Goal: Transaction & Acquisition: Obtain resource

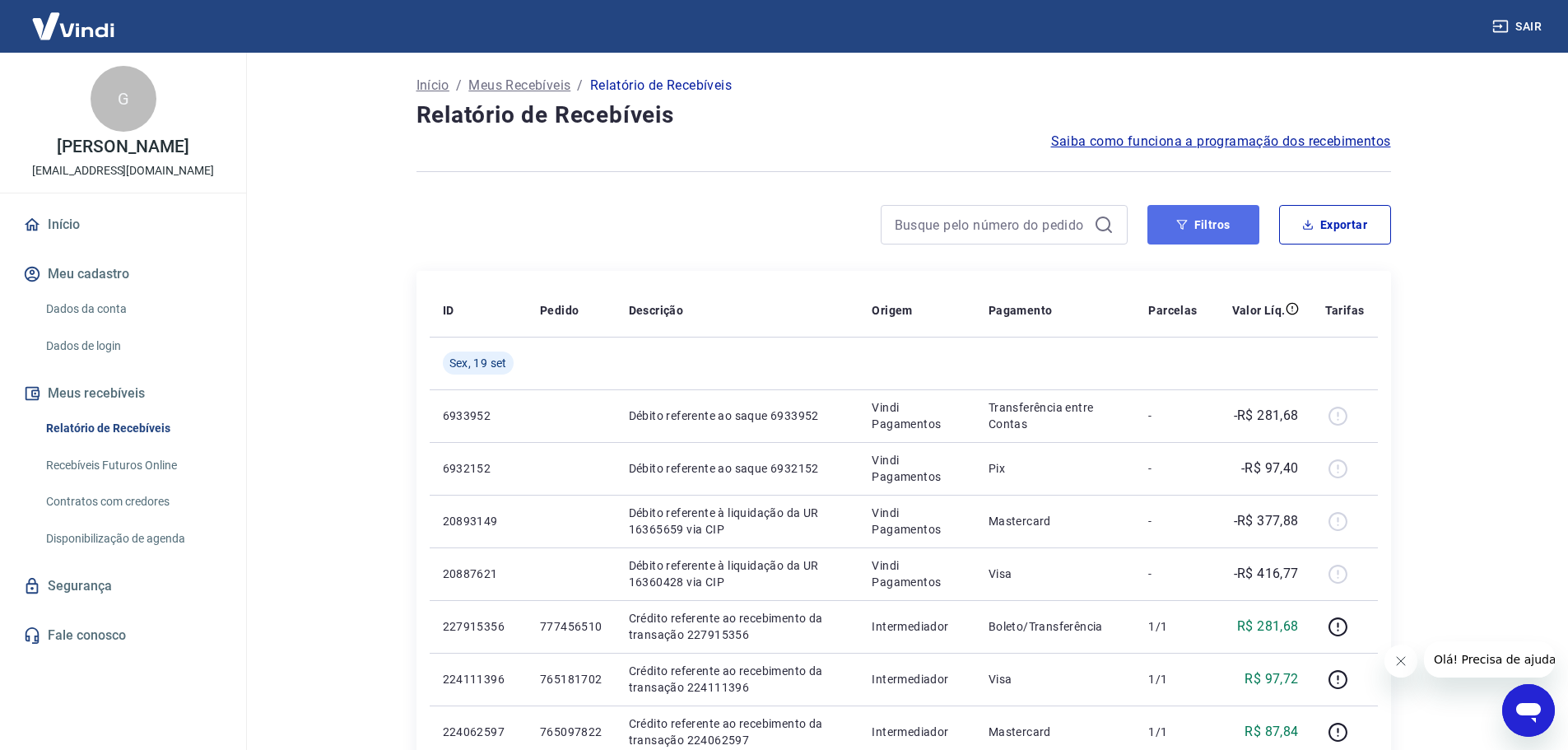
click at [1185, 229] on icon "button" at bounding box center [1182, 224] width 11 height 11
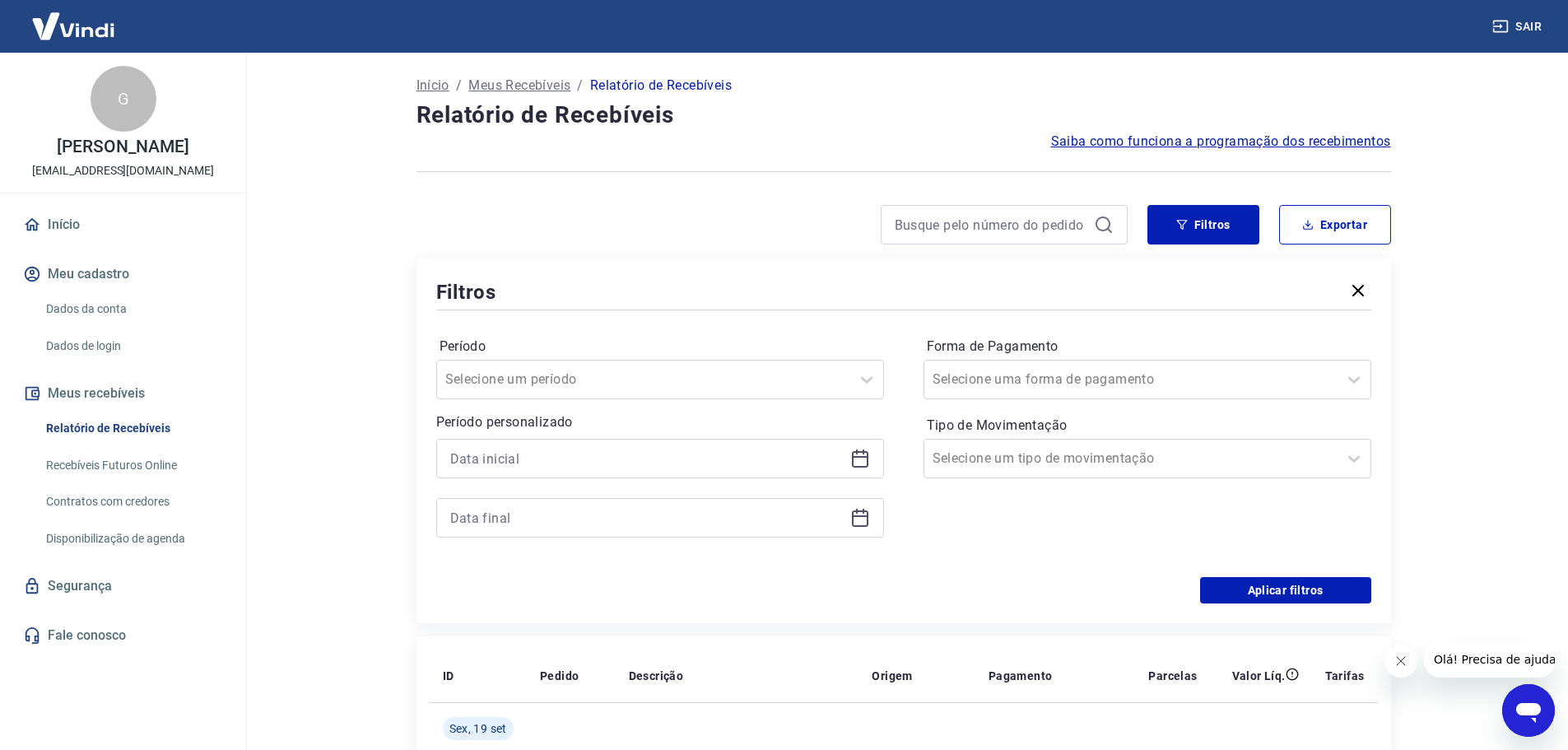
click at [719, 439] on div at bounding box center [661, 458] width 448 height 40
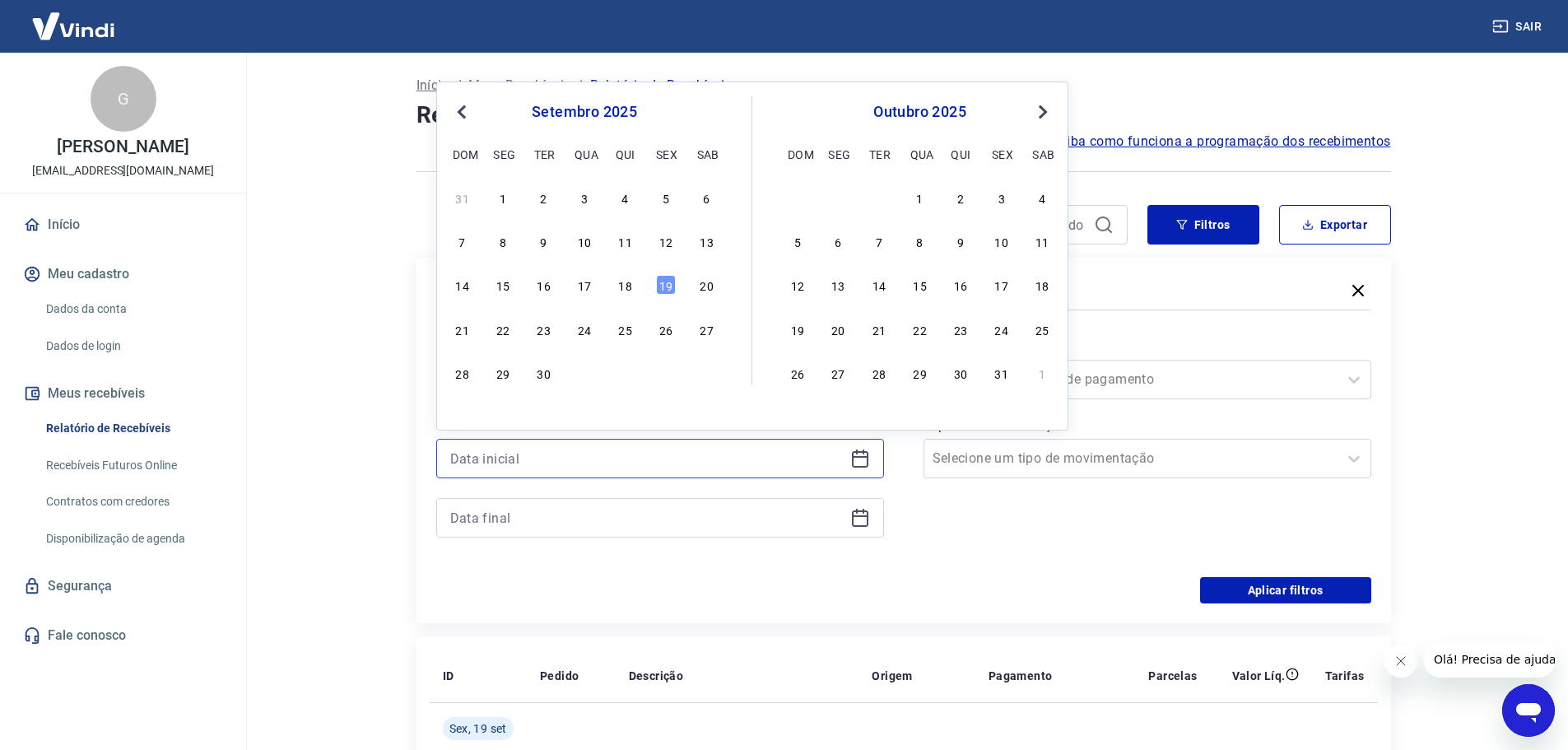
click at [709, 452] on input at bounding box center [647, 459] width 393 height 25
click at [582, 287] on div "17" at bounding box center [584, 285] width 19 height 19
type input "[DATE]"
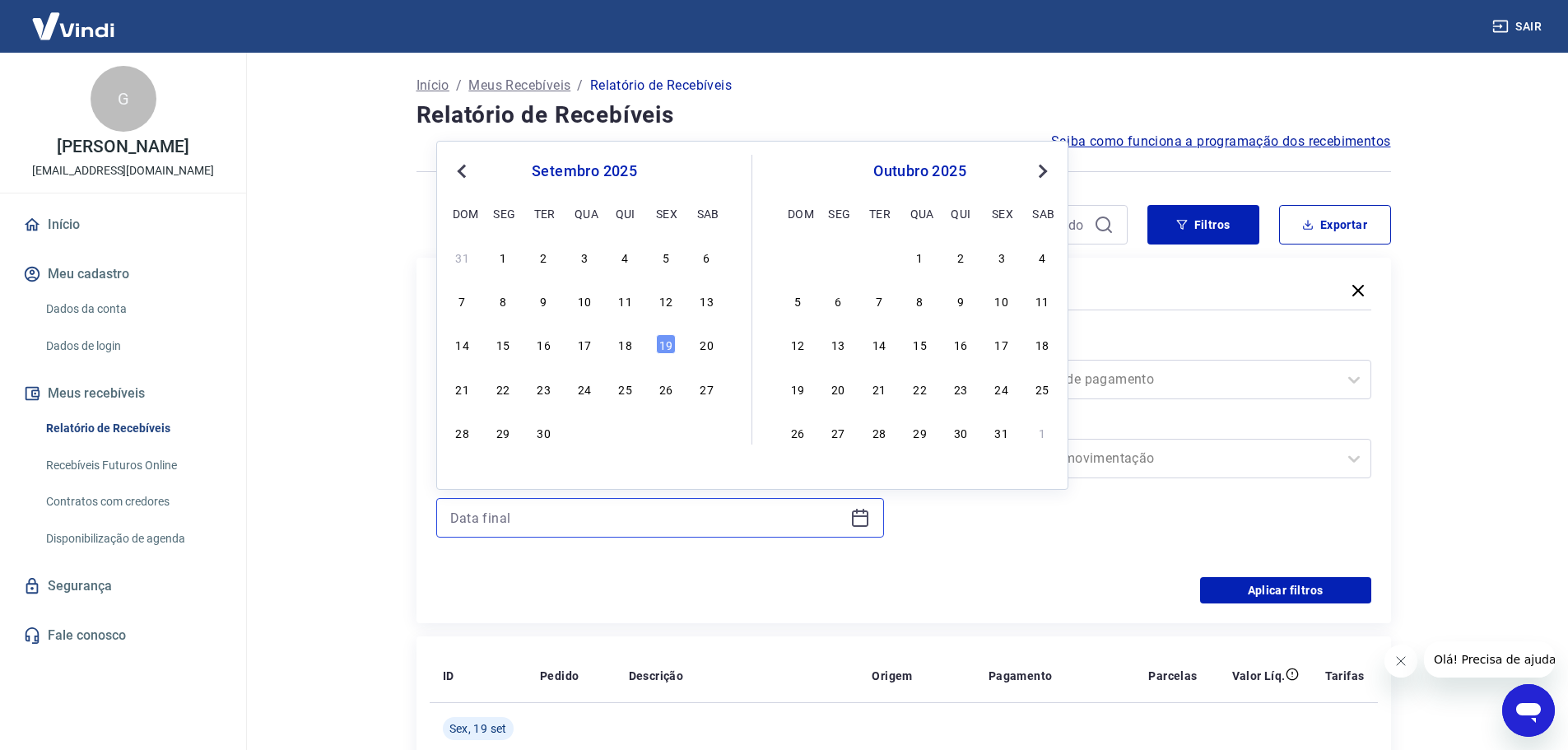
click at [607, 514] on input at bounding box center [647, 518] width 393 height 25
click at [621, 346] on div "18" at bounding box center [625, 344] width 19 height 19
type input "[DATE]"
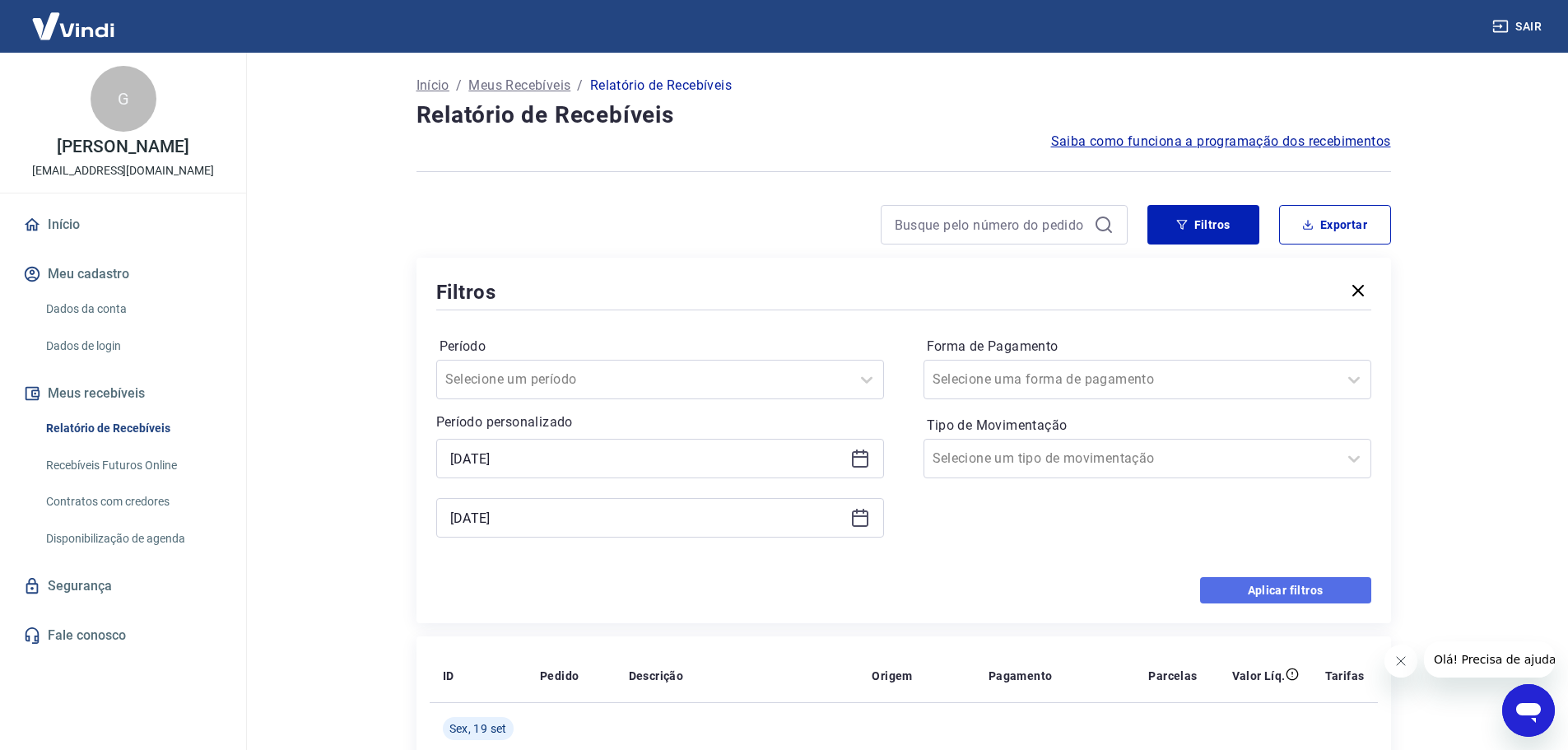
click at [1269, 592] on button "Aplicar filtros" at bounding box center [1286, 590] width 171 height 26
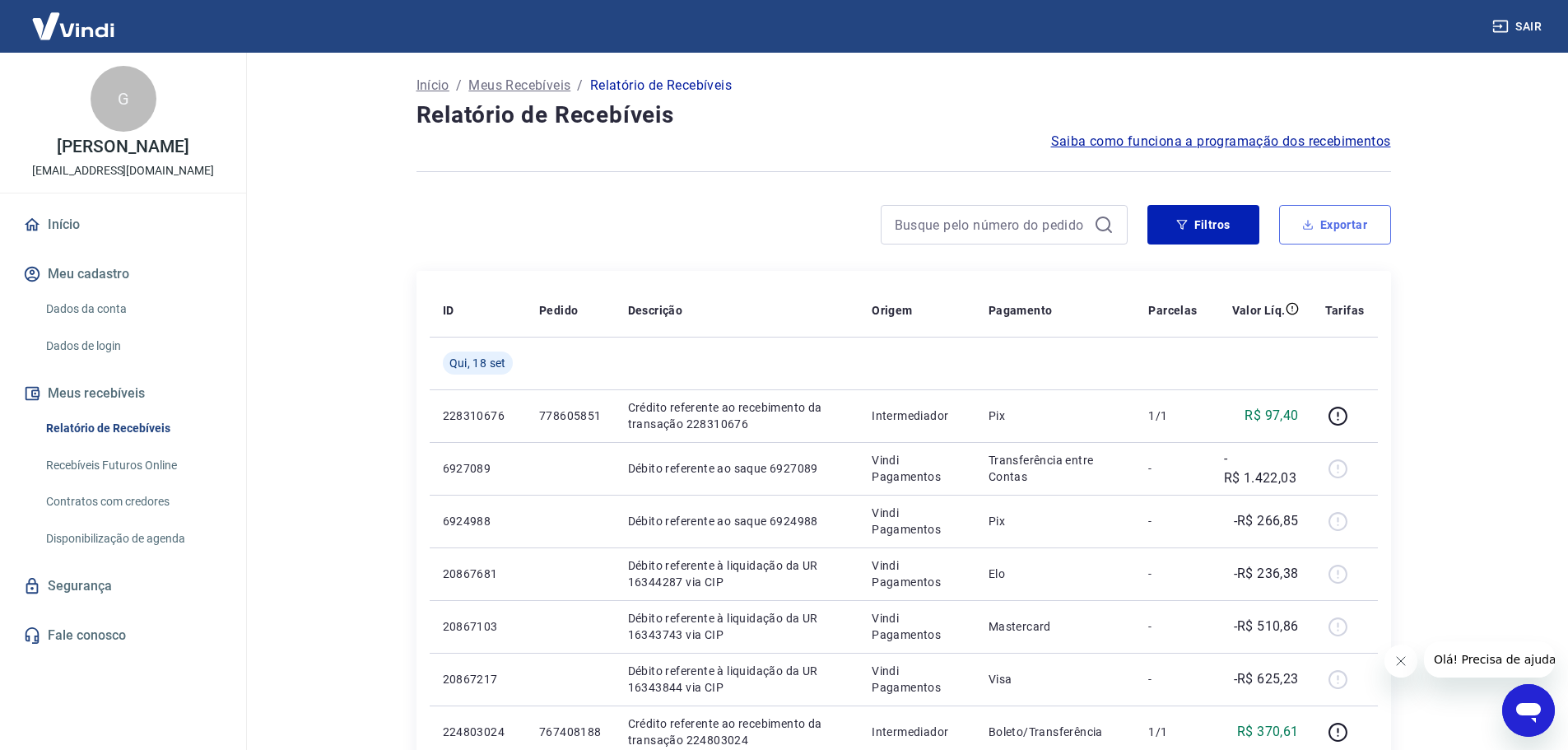
click at [1357, 225] on button "Exportar" at bounding box center [1334, 224] width 112 height 40
type input "[DATE]"
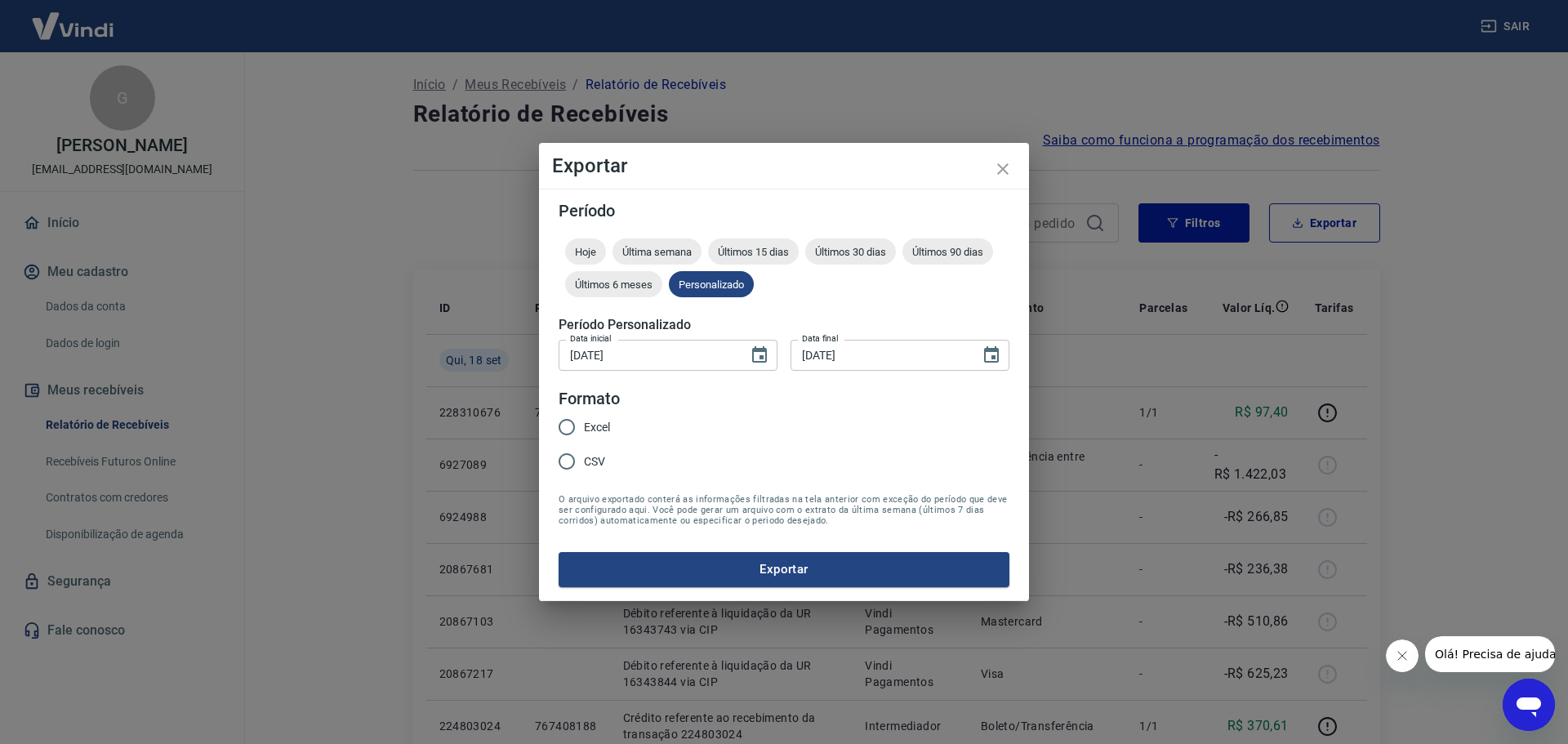
click at [561, 429] on input "Excel" at bounding box center [566, 427] width 34 height 34
radio input "true"
click at [773, 569] on button "Exportar" at bounding box center [783, 569] width 451 height 34
